Goal: Check status: Check status

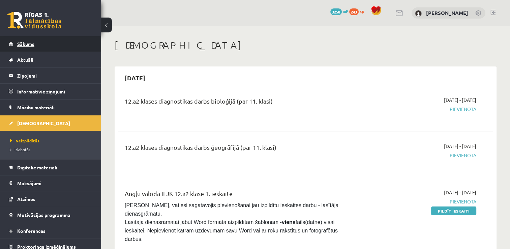
click at [51, 42] on link "Sākums" at bounding box center [51, 44] width 84 height 16
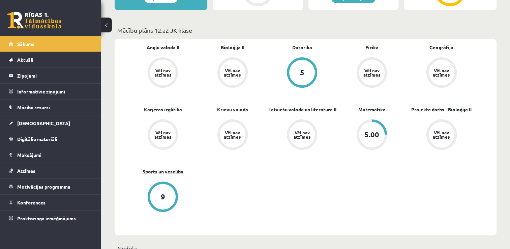
scroll to position [179, 0]
click at [175, 138] on div "Vēl nav atzīmes" at bounding box center [163, 135] width 26 height 26
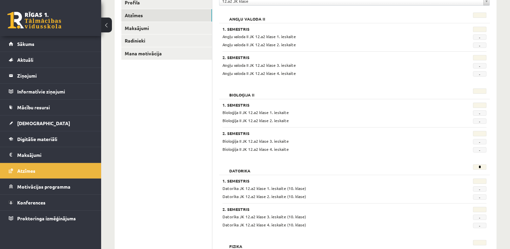
scroll to position [67, 0]
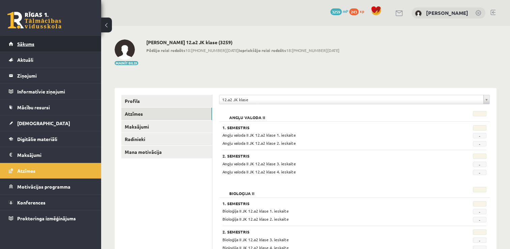
click at [55, 48] on link "Sākums" at bounding box center [51, 44] width 84 height 16
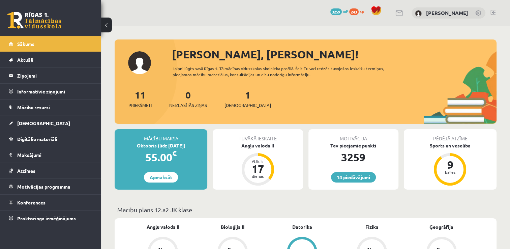
scroll to position [24, 0]
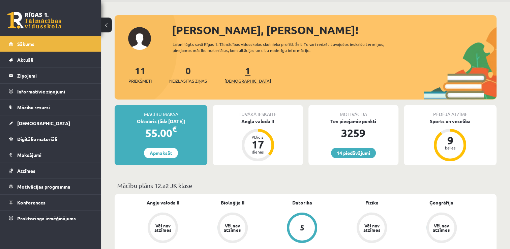
click at [235, 79] on span "[DEMOGRAPHIC_DATA]" at bounding box center [248, 81] width 47 height 7
